Goal: Task Accomplishment & Management: Complete application form

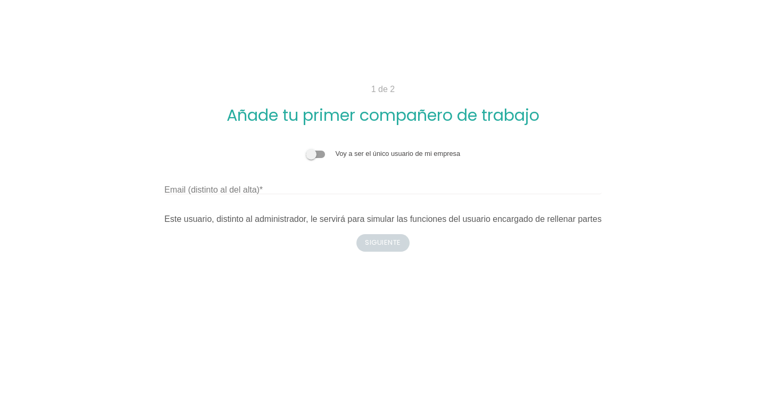
click at [315, 153] on span at bounding box center [315, 153] width 19 height 7
click at [306, 148] on input "checkbox" at bounding box center [306, 148] width 0 height 0
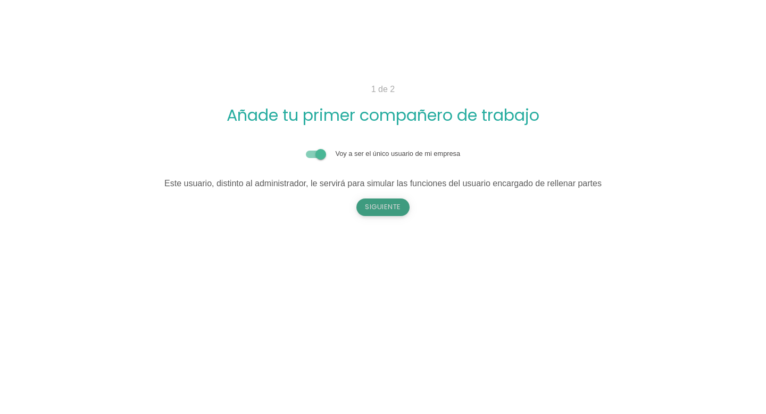
click at [377, 204] on button "Siguiente" at bounding box center [382, 206] width 53 height 17
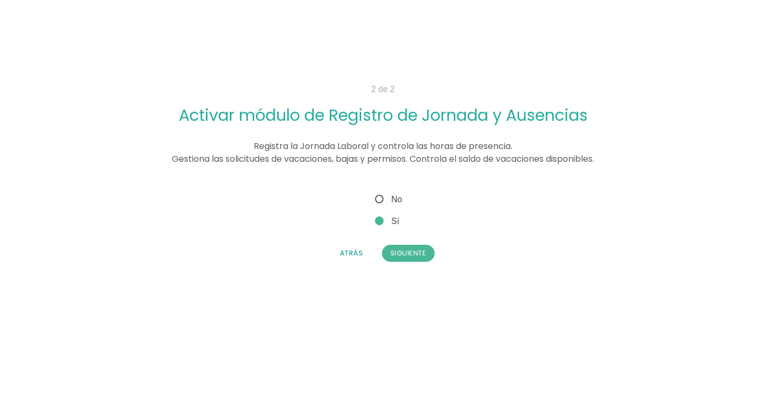
click at [381, 197] on span "No" at bounding box center [387, 199] width 29 height 13
click at [380, 197] on input "No" at bounding box center [376, 196] width 7 height 7
radio input "true"
click at [403, 251] on button "Siguiente" at bounding box center [408, 253] width 53 height 17
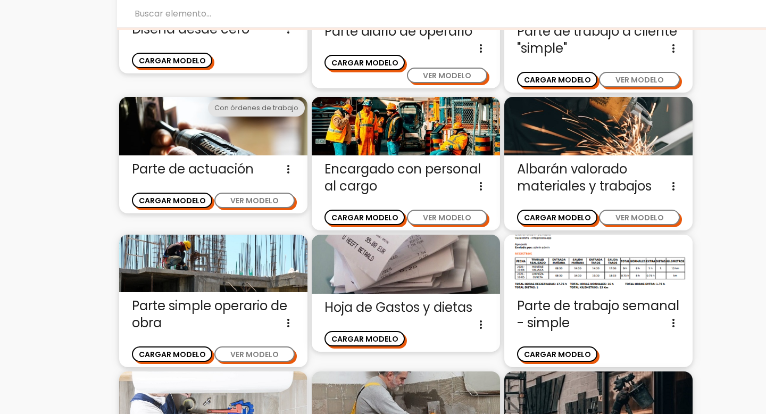
scroll to position [90, 0]
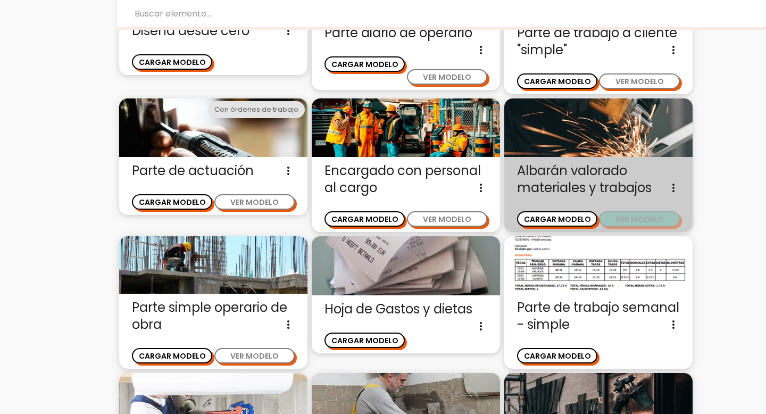
click at [632, 220] on button "VER MODELO" at bounding box center [639, 218] width 80 height 15
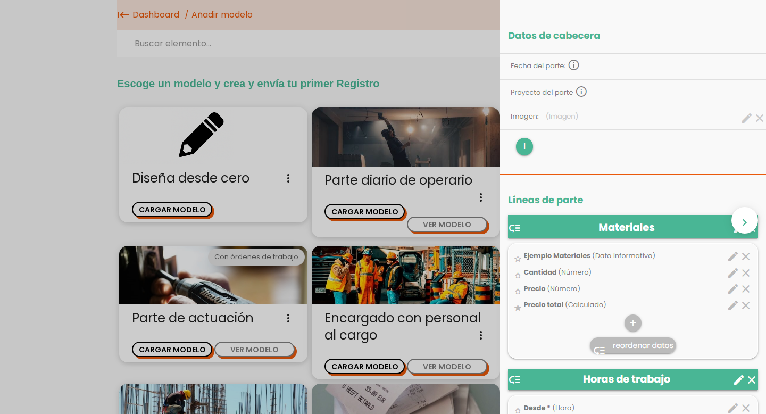
scroll to position [154, 0]
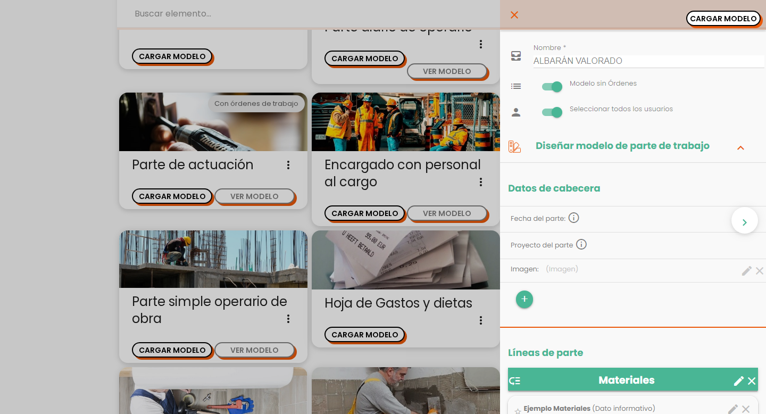
scroll to position [0, 0]
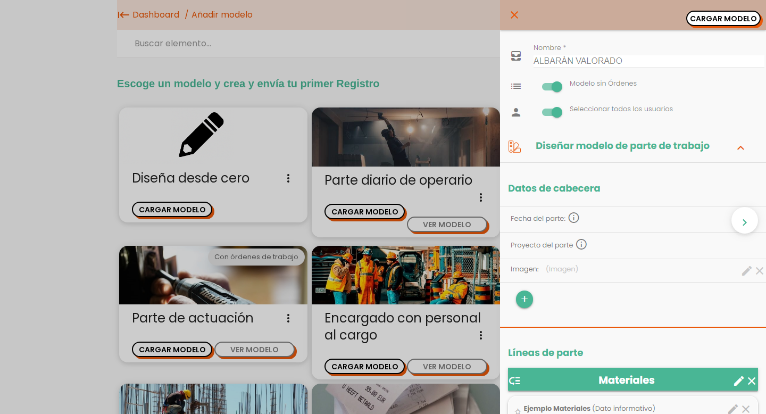
click at [514, 11] on icon "close" at bounding box center [514, 15] width 13 height 30
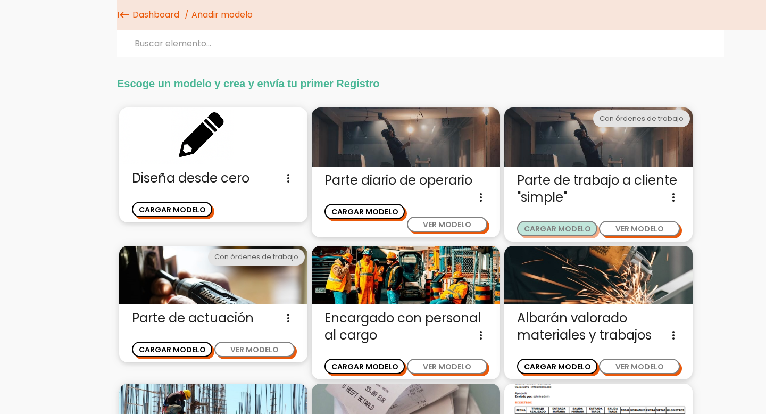
click at [578, 228] on button "CARGAR MODELO" at bounding box center [557, 228] width 80 height 15
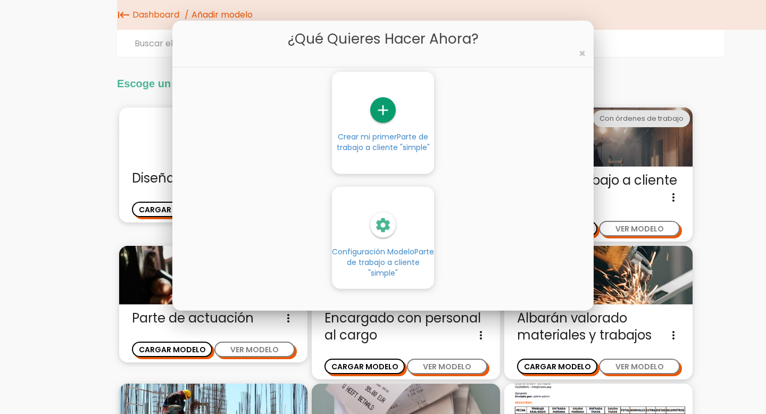
click at [409, 230] on div "settings" at bounding box center [383, 225] width 102 height 26
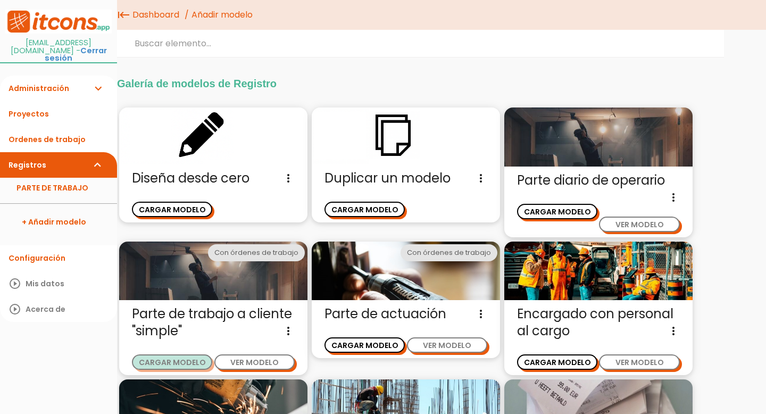
click at [181, 364] on button "CARGAR MODELO" at bounding box center [172, 361] width 80 height 15
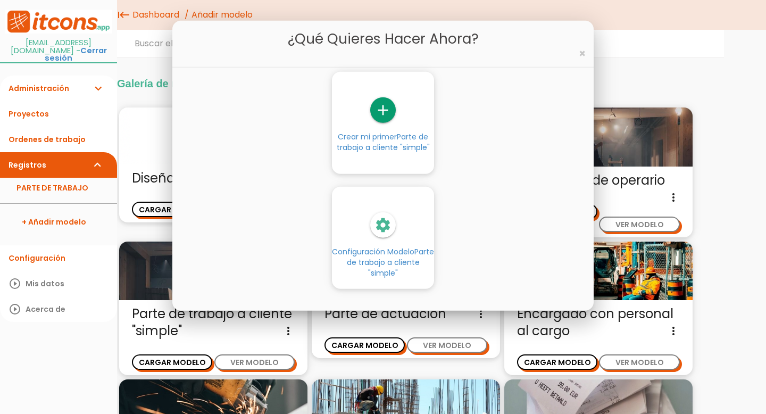
click at [380, 103] on icon "add" at bounding box center [383, 110] width 26 height 26
